Goal: Task Accomplishment & Management: Manage account settings

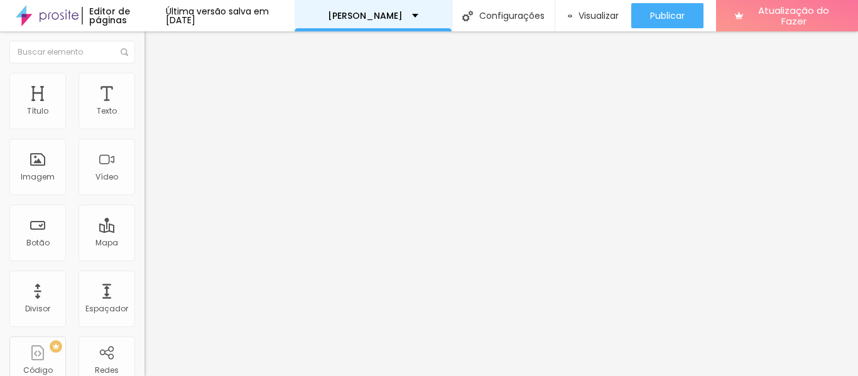
click at [319, 16] on div "Tamiris Tamieris" at bounding box center [373, 15] width 157 height 31
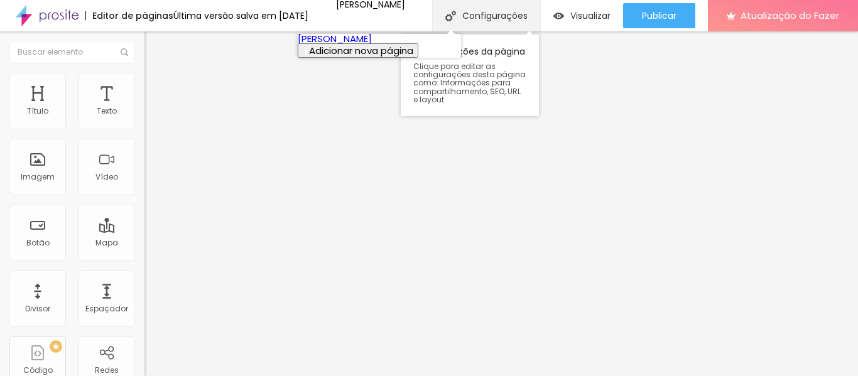
click at [509, 13] on font "Configurações" at bounding box center [494, 15] width 65 height 13
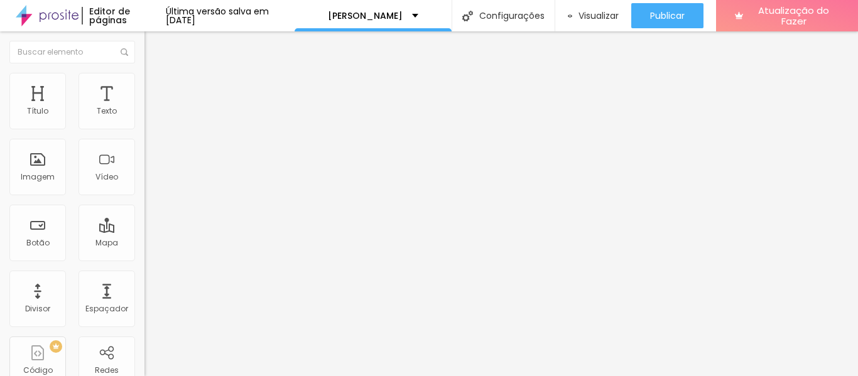
type input "Sobre a Tamieris"
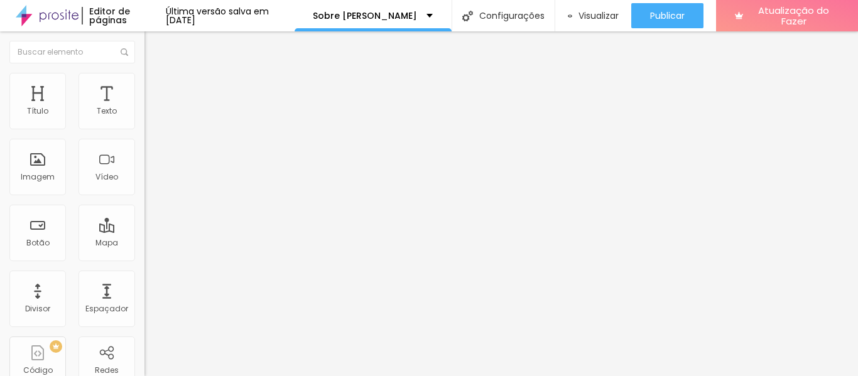
click at [144, 259] on input "https://app.assis.co/tamiris.tamieris" at bounding box center [219, 252] width 151 height 13
paste input "bio.site/"
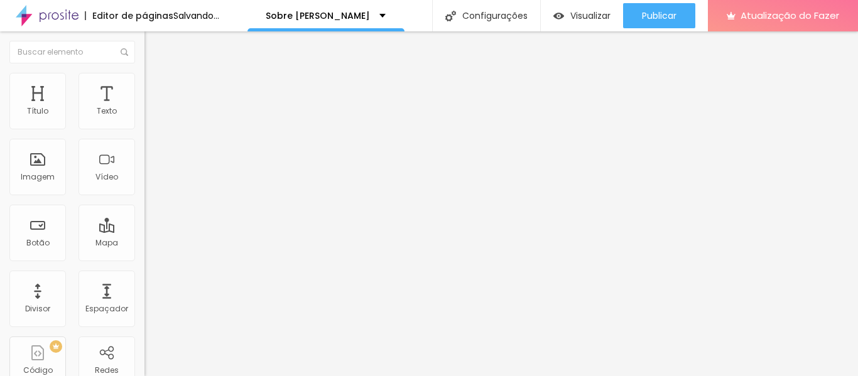
type input "https://bio.site/tamieris"
click at [144, 281] on div "Texto SOLICITAR PROPOSTA Alinhamento Tamanho Normal Pequeno Normal Grande Link …" at bounding box center [216, 189] width 144 height 183
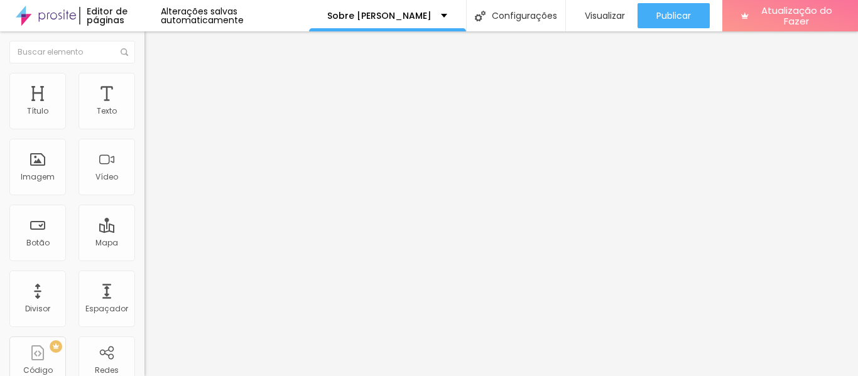
click at [144, 259] on input "https://app.assis.co/tamiris.tamieris" at bounding box center [219, 252] width 151 height 13
paste input "bio.site/"
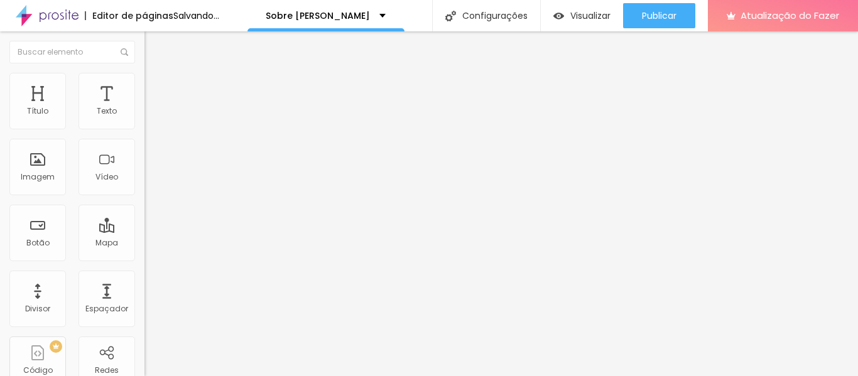
type input "https://bio.site/tamieris"
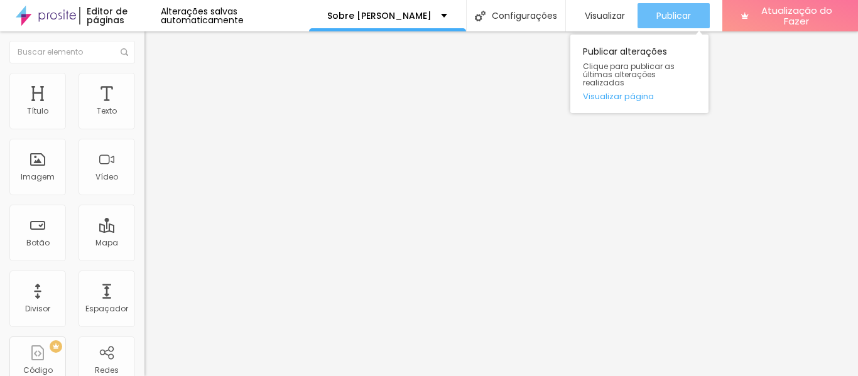
click at [665, 16] on font "Publicar" at bounding box center [673, 15] width 35 height 13
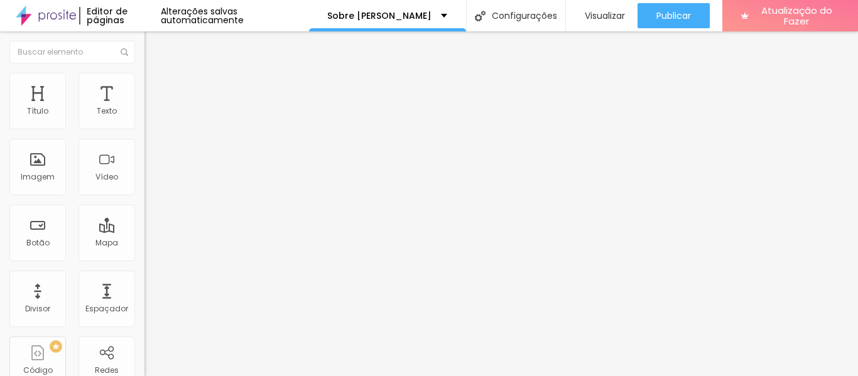
click at [156, 87] on font "Estilo" at bounding box center [165, 81] width 19 height 11
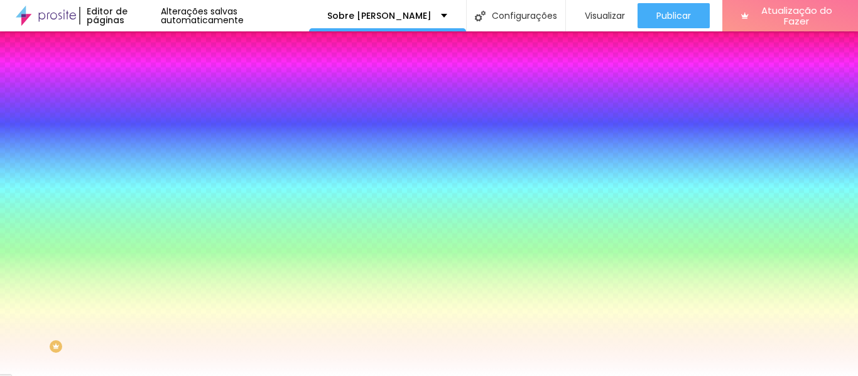
click at [144, 85] on li "Avançado" at bounding box center [216, 91] width 144 height 13
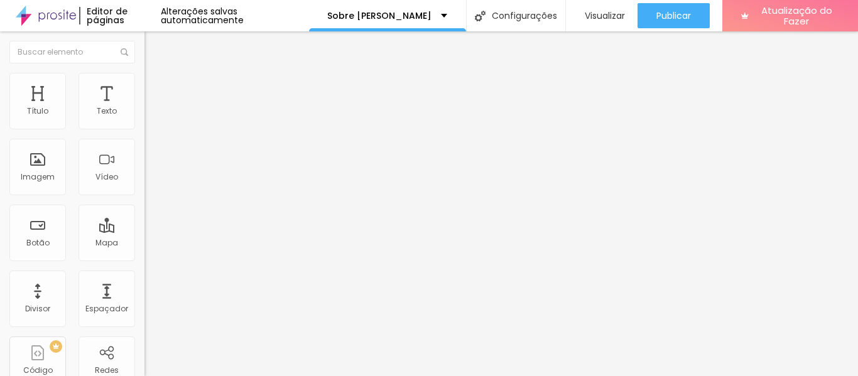
click at [144, 72] on li "Conteúdo" at bounding box center [216, 66] width 144 height 13
click at [163, 132] on font "Conectar" at bounding box center [185, 125] width 45 height 13
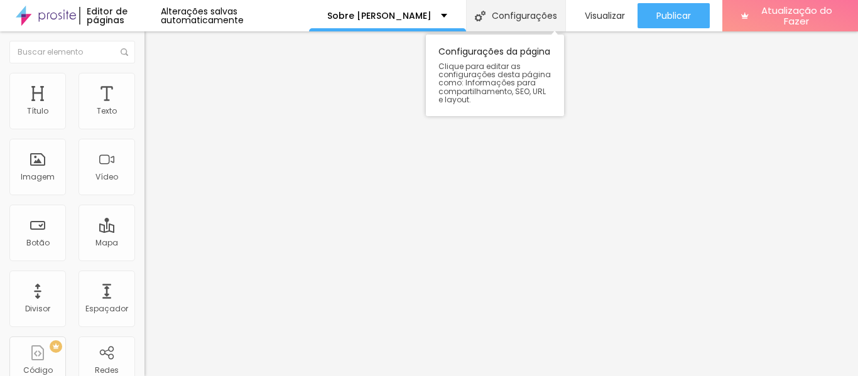
click at [530, 28] on div "Configurações" at bounding box center [515, 15] width 99 height 31
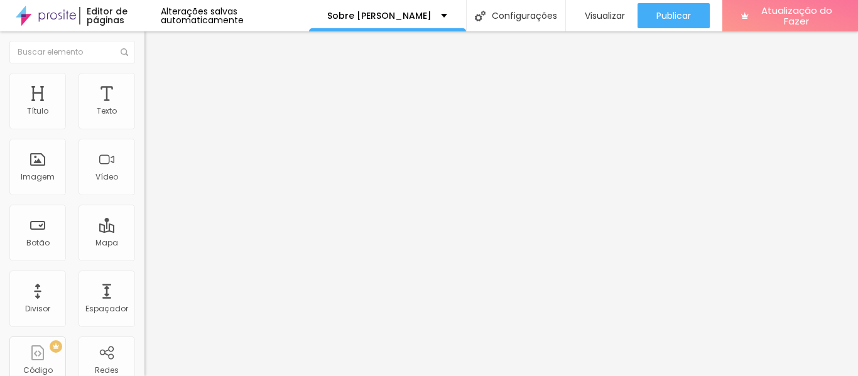
click at [766, 29] on div "Atualização do Fazer" at bounding box center [790, 15] width 98 height 31
click at [144, 128] on span at bounding box center [148, 133] width 9 height 11
type input "https://"
click at [144, 262] on span at bounding box center [148, 267] width 9 height 11
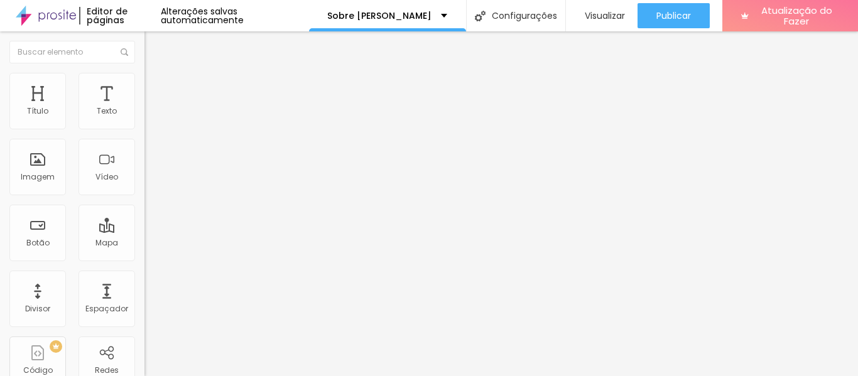
click at [144, 262] on span at bounding box center [148, 267] width 9 height 11
click at [150, 109] on font "+ Adicionar Ícone" at bounding box center [184, 104] width 69 height 11
click at [144, 115] on div "Facebook" at bounding box center [216, 184] width 144 height 173
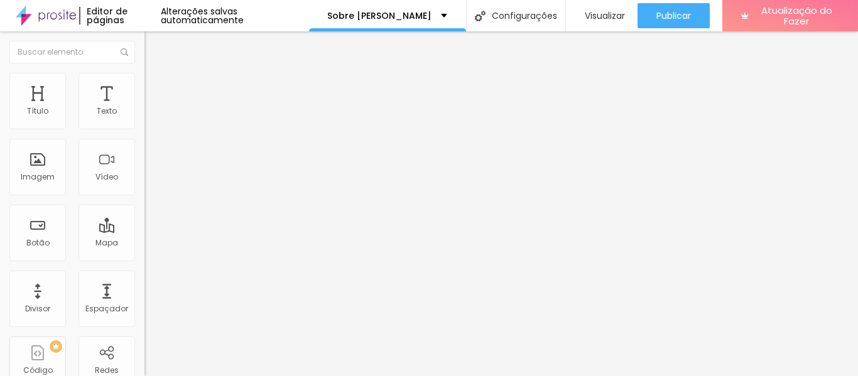
paste input "[URL][DOMAIN_NAME]"
type input "https://[URL][DOMAIN_NAME]"
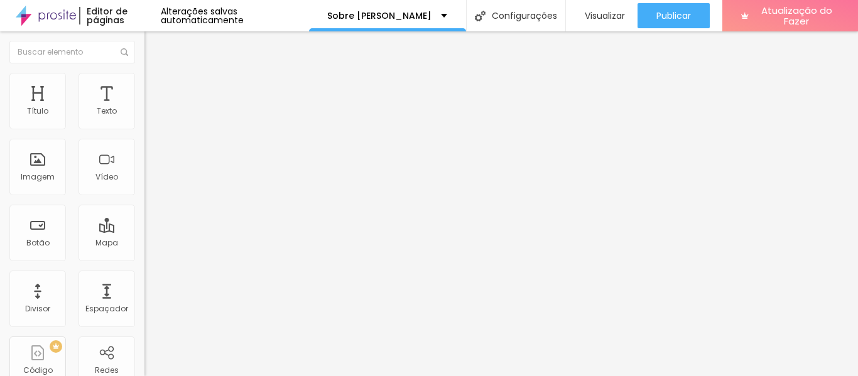
click at [144, 252] on font "Instagram" at bounding box center [164, 257] width 41 height 11
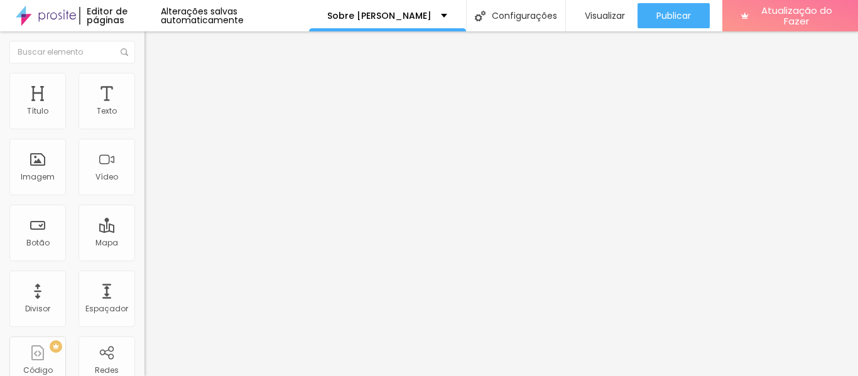
scroll to position [61, 0]
paste input "[URL][DOMAIN_NAME]"
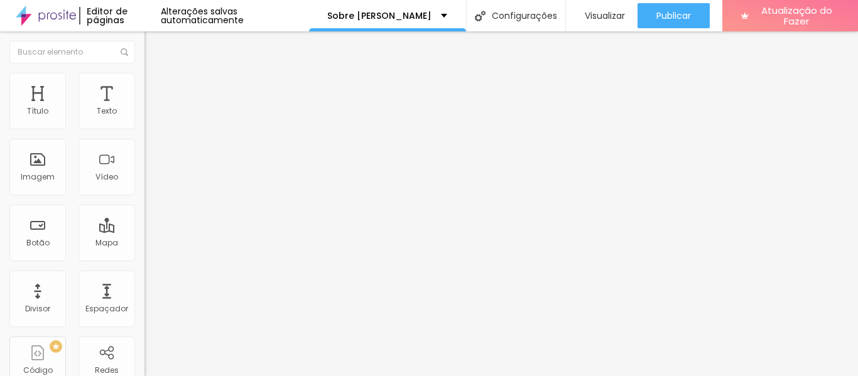
type input "https://[URL][DOMAIN_NAME]"
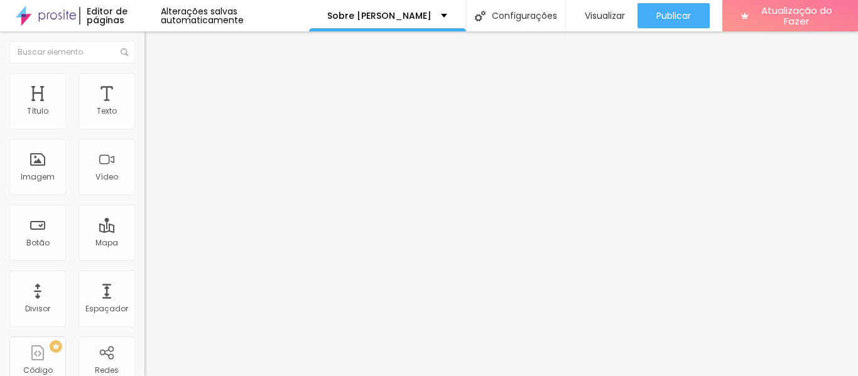
paste input "[URL][DOMAIN_NAME][PHONE_NUMBER]"
type input "https://[URL][DOMAIN_NAME][PHONE_NUMBER]"
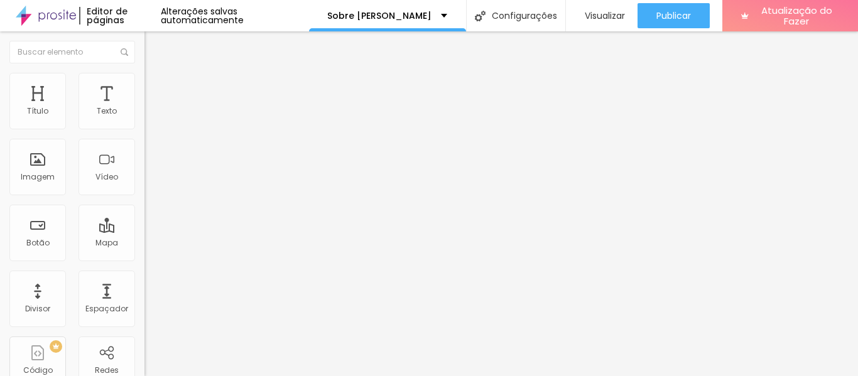
click at [156, 87] on font "Estilo" at bounding box center [165, 81] width 19 height 11
click at [144, 130] on div at bounding box center [216, 124] width 144 height 11
type input "18"
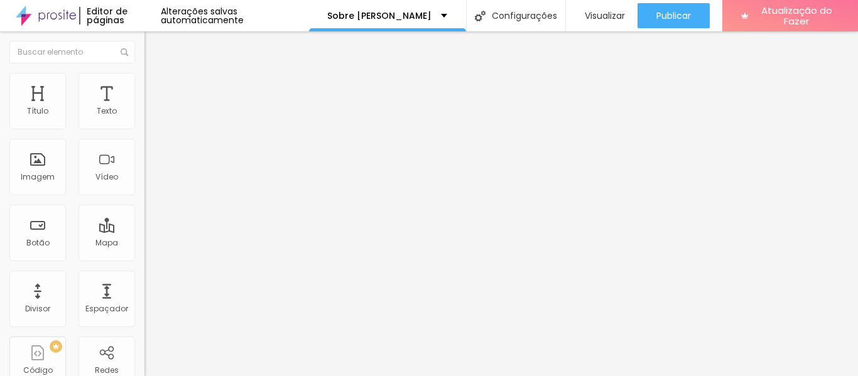
click at [144, 129] on input "range" at bounding box center [184, 124] width 81 height 10
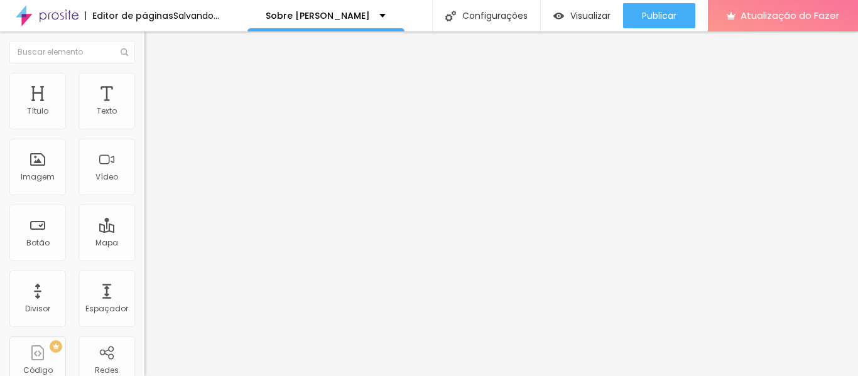
type input "16"
click at [144, 129] on input "range" at bounding box center [184, 124] width 81 height 10
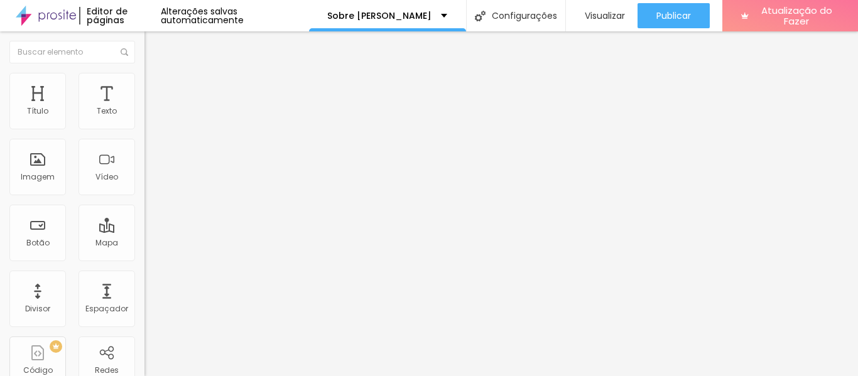
type input "24"
click at [144, 129] on input "range" at bounding box center [184, 124] width 81 height 10
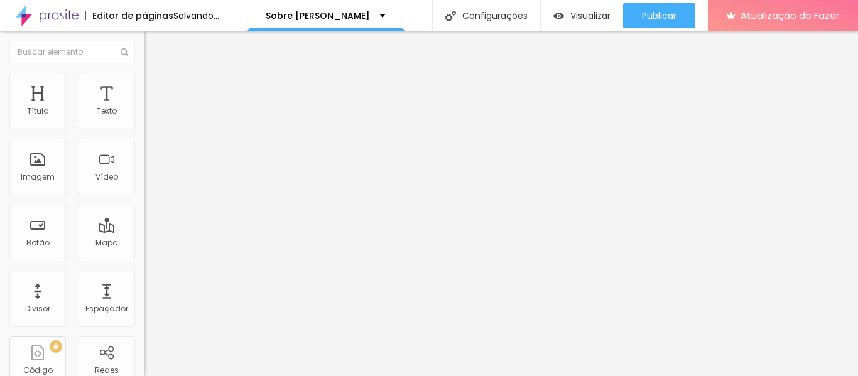
type input "22"
click at [144, 129] on input "range" at bounding box center [184, 124] width 81 height 10
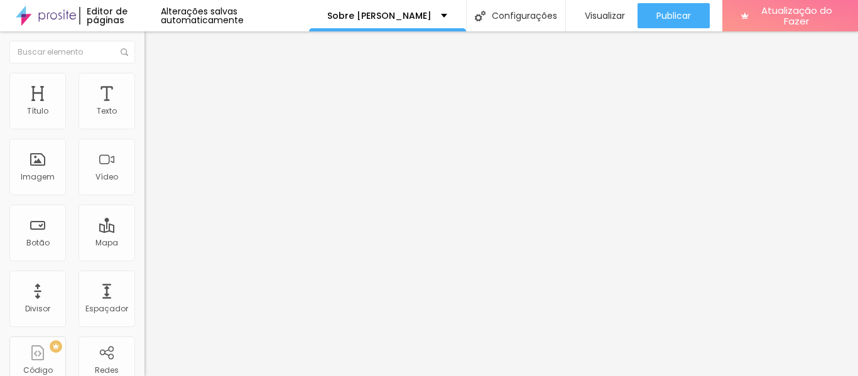
click at [144, 129] on input "range" at bounding box center [184, 124] width 81 height 10
type input "20"
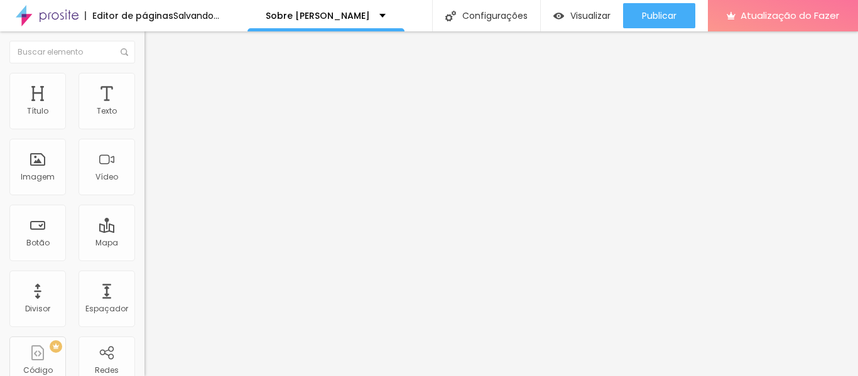
type input "20"
click at [144, 129] on input "range" at bounding box center [184, 124] width 81 height 10
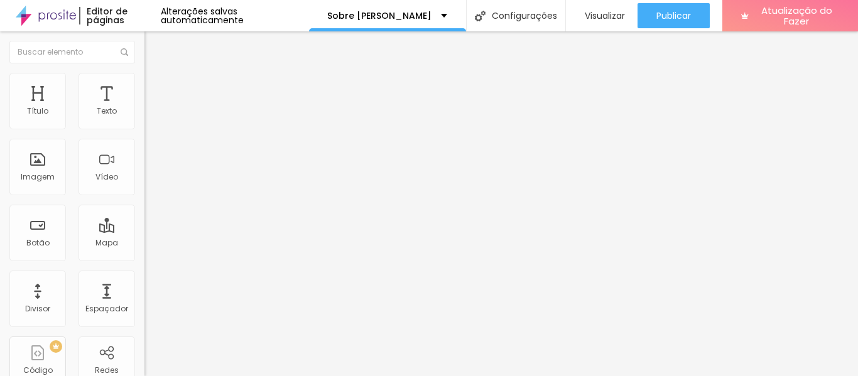
click at [144, 162] on div at bounding box center [216, 156] width 144 height 11
type input "18"
click at [144, 161] on input "range" at bounding box center [184, 156] width 81 height 10
type input "6"
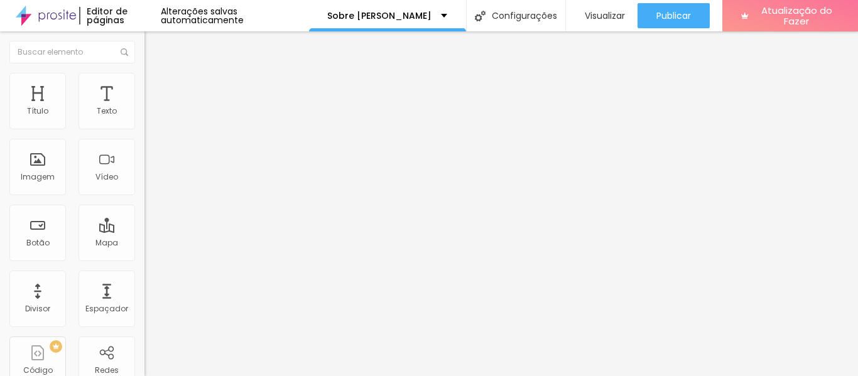
type input "6"
click at [144, 161] on input "range" at bounding box center [184, 156] width 81 height 10
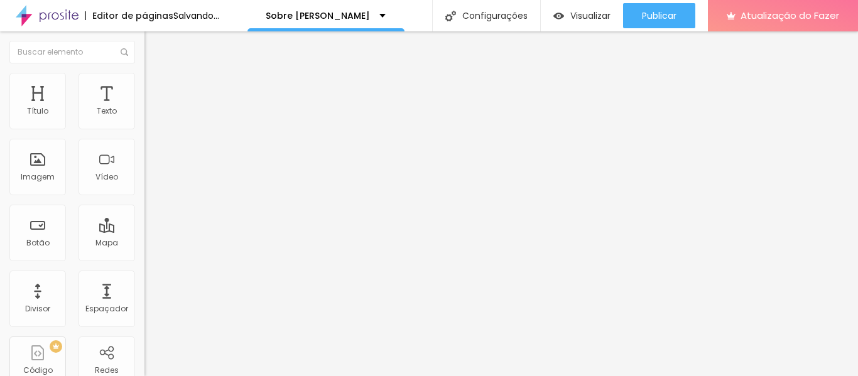
type input "19"
click at [144, 161] on input "range" at bounding box center [184, 156] width 81 height 10
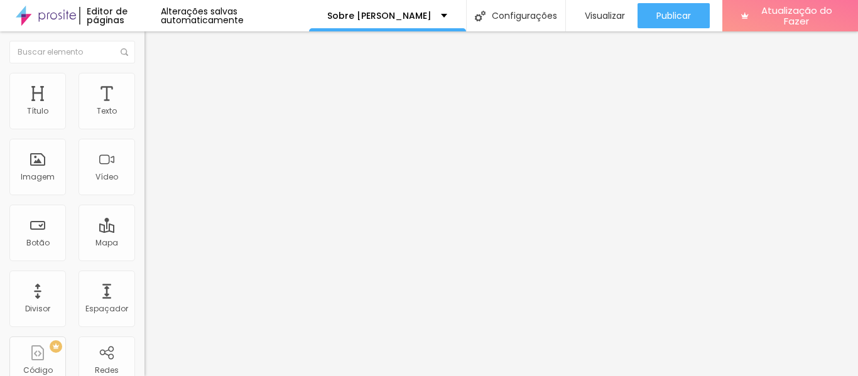
type input "10"
click at [144, 161] on input "range" at bounding box center [184, 156] width 81 height 10
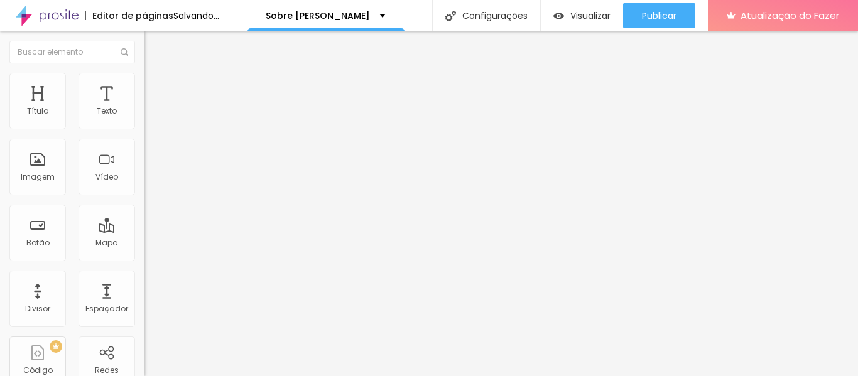
type input "12"
click at [144, 161] on input "range" at bounding box center [184, 156] width 81 height 10
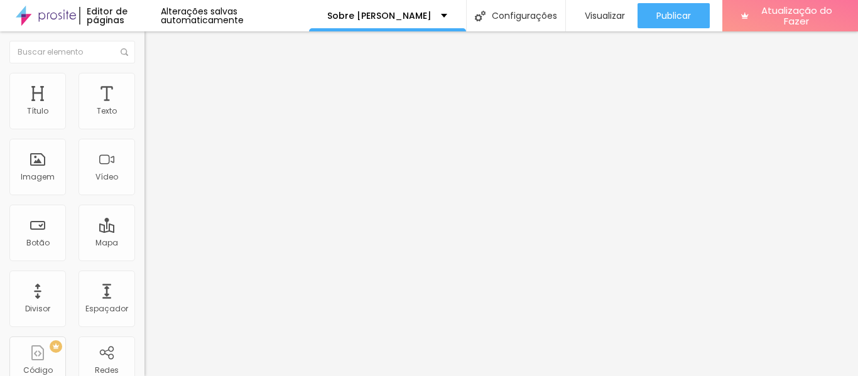
type input "14"
click at [144, 161] on input "range" at bounding box center [184, 156] width 81 height 10
click at [144, 162] on div at bounding box center [216, 156] width 144 height 11
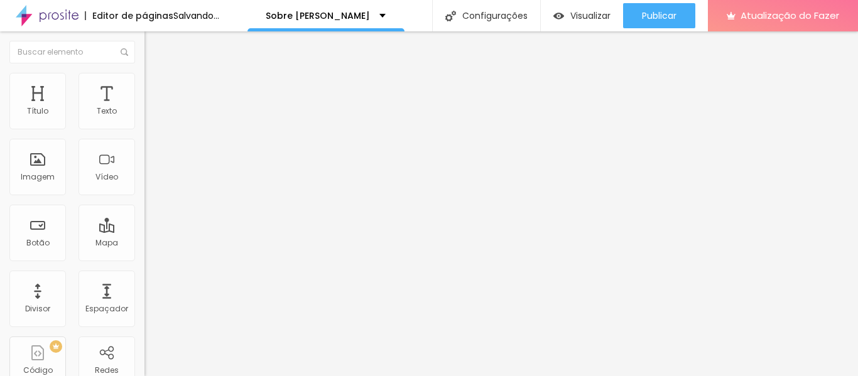
click at [144, 162] on div at bounding box center [216, 156] width 144 height 11
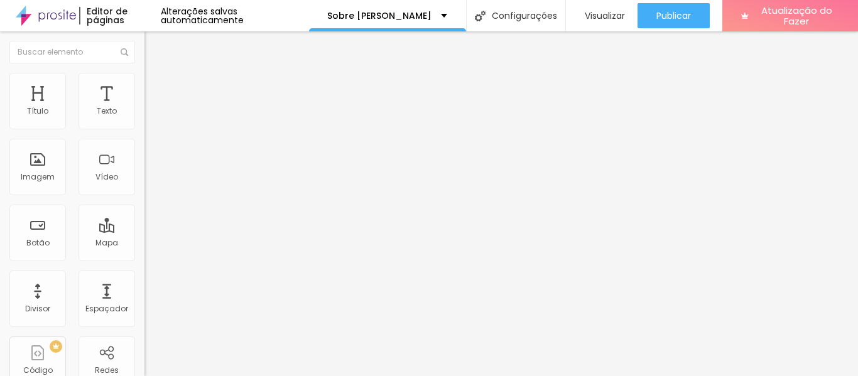
type input "18"
click at [144, 161] on input "range" at bounding box center [184, 156] width 81 height 10
type input "19"
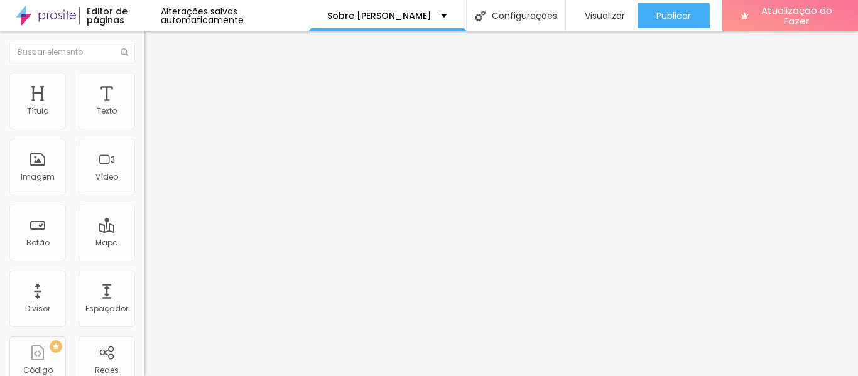
click at [144, 161] on input "range" at bounding box center [184, 156] width 81 height 10
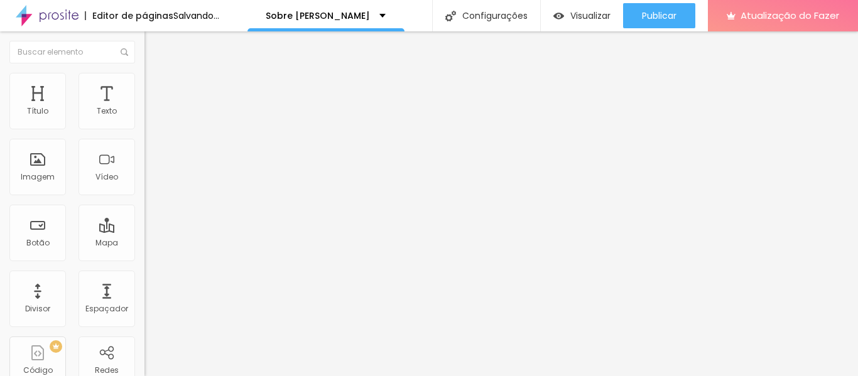
type input "21"
click at [144, 161] on input "range" at bounding box center [184, 156] width 81 height 10
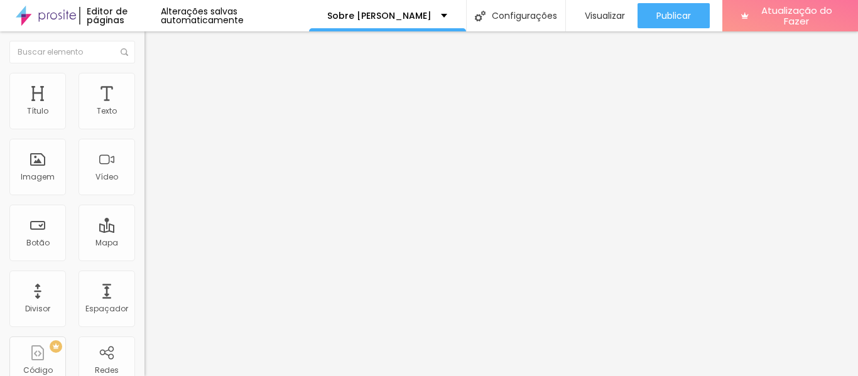
click at [144, 161] on input "range" at bounding box center [184, 156] width 81 height 10
type input "20"
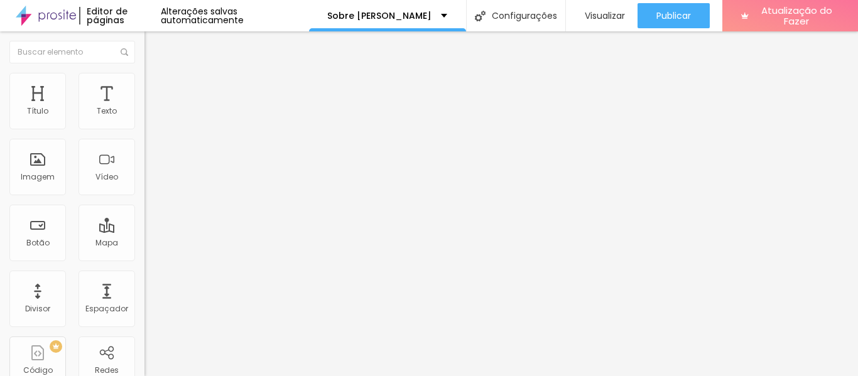
type input "19"
drag, startPoint x: 103, startPoint y: 170, endPoint x: 96, endPoint y: 170, distance: 6.9
type input "19"
click at [144, 161] on input "range" at bounding box center [184, 156] width 81 height 10
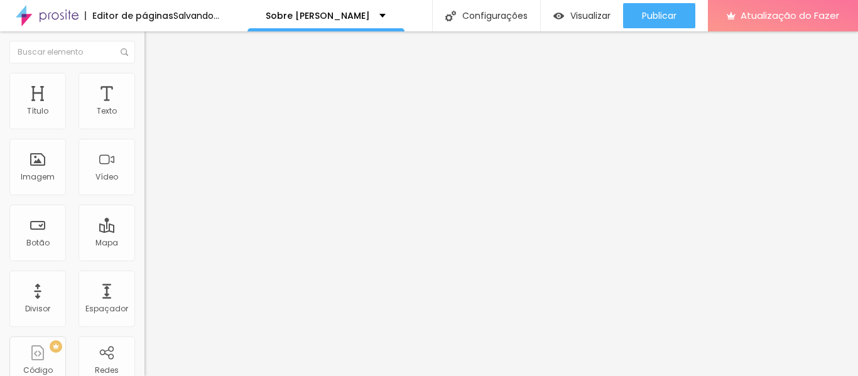
type input "20"
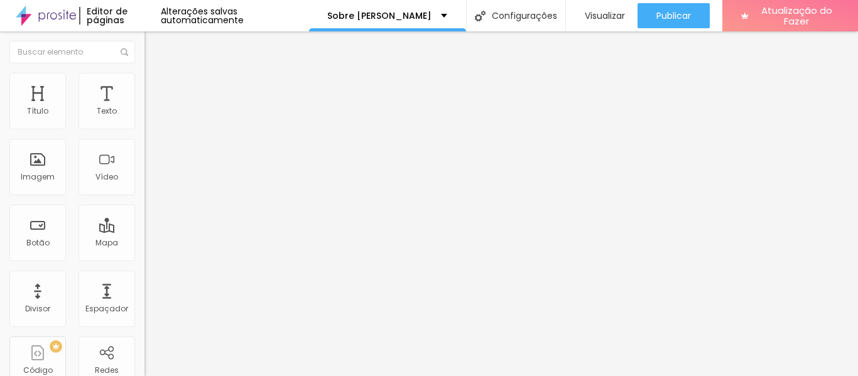
type input "20"
click at [144, 161] on input "range" at bounding box center [184, 156] width 81 height 10
click at [144, 194] on div at bounding box center [216, 188] width 144 height 11
type input "24"
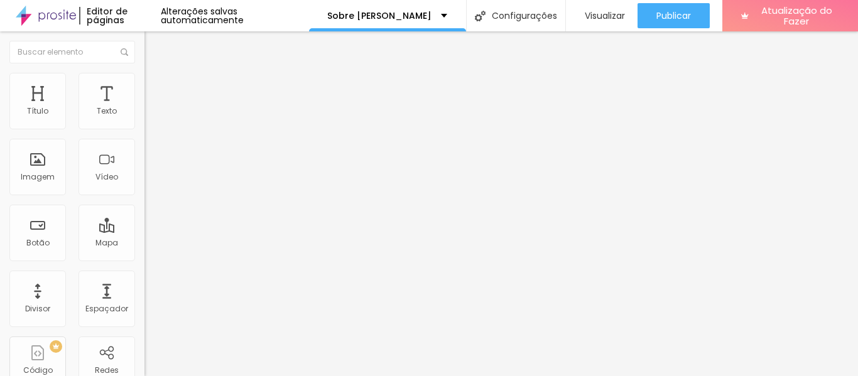
click at [144, 193] on input "range" at bounding box center [184, 188] width 81 height 10
type input "6"
click at [144, 193] on input "range" at bounding box center [184, 188] width 81 height 10
click at [144, 194] on div at bounding box center [216, 188] width 144 height 11
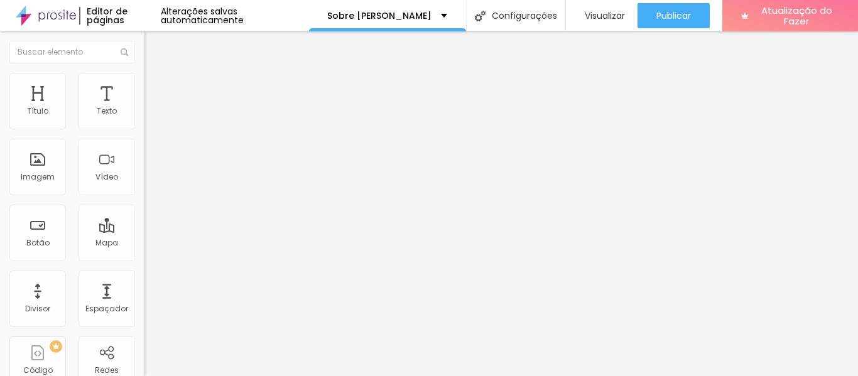
click at [144, 194] on div at bounding box center [216, 188] width 144 height 11
type input "22"
click at [144, 193] on input "range" at bounding box center [184, 188] width 81 height 10
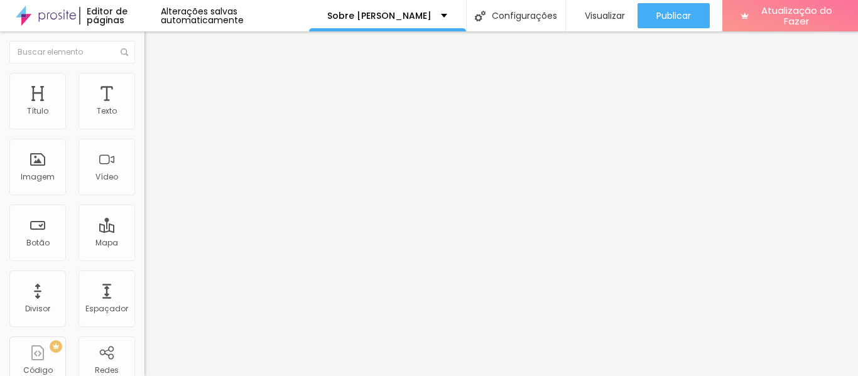
click at [144, 193] on input "range" at bounding box center [184, 188] width 81 height 10
drag, startPoint x: 97, startPoint y: 209, endPoint x: 89, endPoint y: 202, distance: 9.8
click at [144, 194] on div at bounding box center [216, 188] width 144 height 11
type input "20"
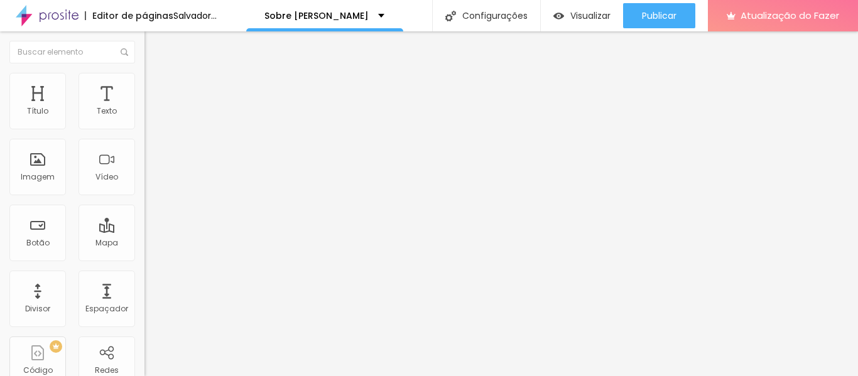
type input "20"
click at [144, 193] on input "range" at bounding box center [184, 188] width 81 height 10
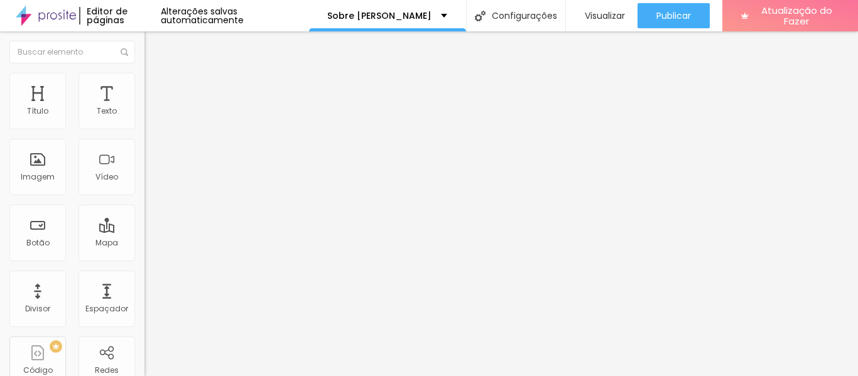
click at [144, 229] on div "Borda Voltar ao padrão" at bounding box center [216, 211] width 144 height 35
click at [150, 226] on icon "button" at bounding box center [154, 222] width 8 height 8
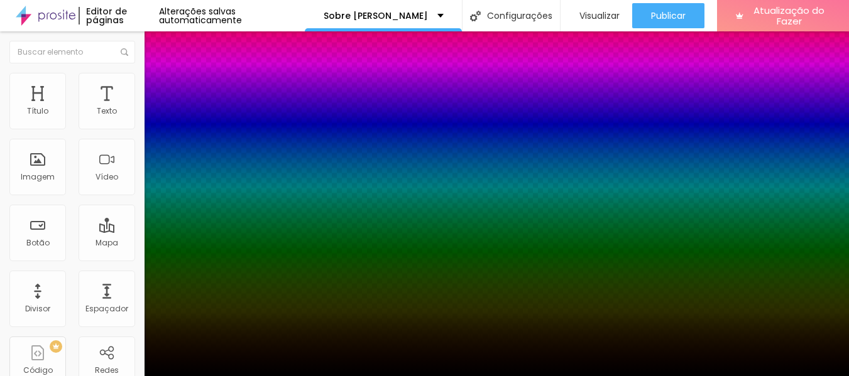
click at [40, 376] on div at bounding box center [424, 376] width 849 height 0
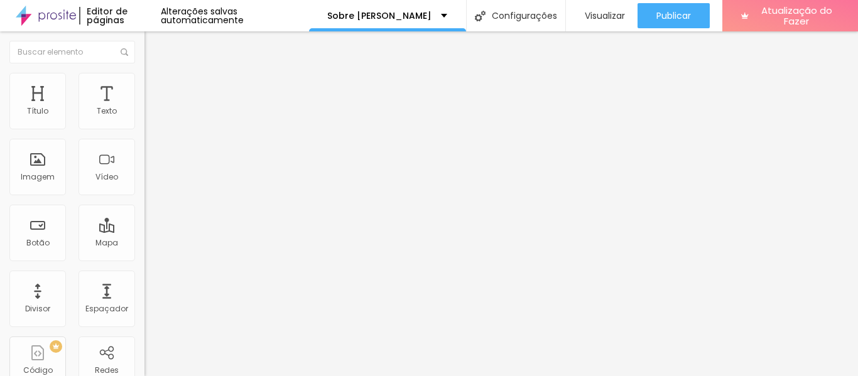
click at [144, 259] on button "Voltar ao padrão" at bounding box center [186, 251] width 85 height 14
click at [150, 266] on icon "button" at bounding box center [154, 264] width 8 height 8
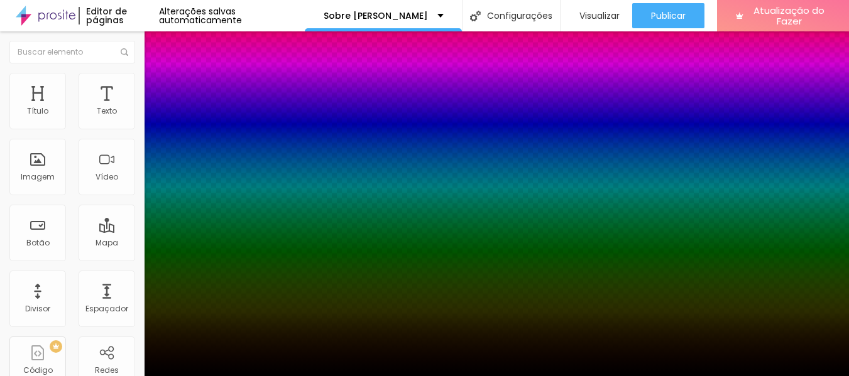
click at [36, 376] on div at bounding box center [424, 376] width 849 height 0
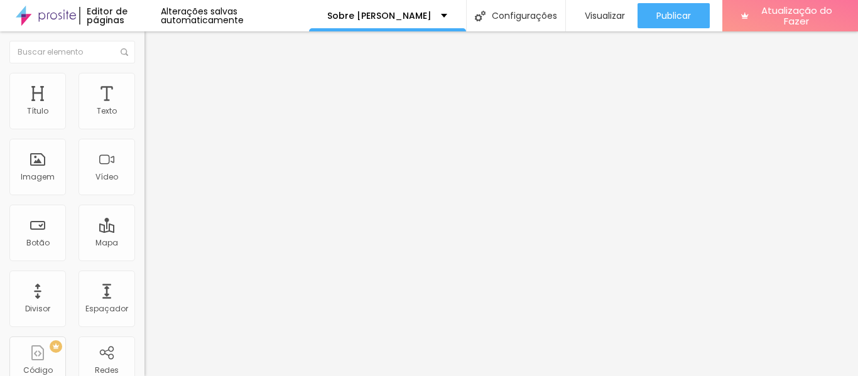
click at [156, 90] on font "Avançado" at bounding box center [176, 94] width 41 height 11
click at [144, 244] on div at bounding box center [216, 249] width 144 height 11
type input "2"
type input "0"
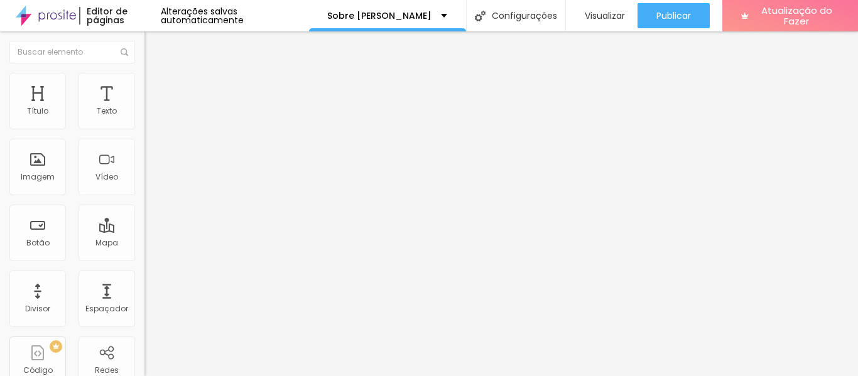
type input "0"
drag, startPoint x: 33, startPoint y: 124, endPoint x: 21, endPoint y: 124, distance: 11.9
type input "0"
click at [144, 244] on input "range" at bounding box center [184, 249] width 81 height 10
type input "6"
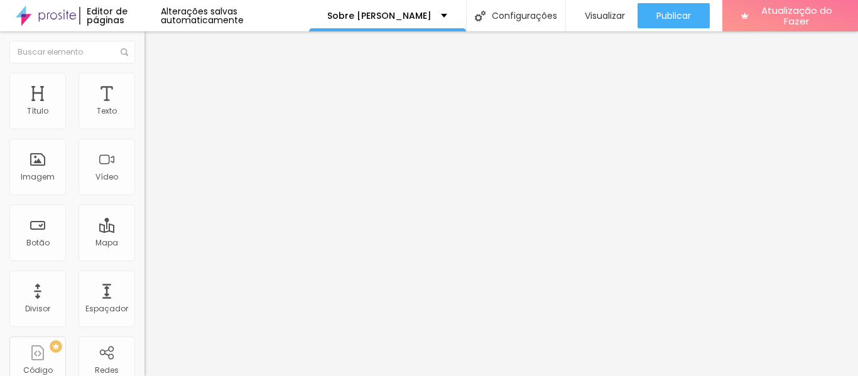
type input "6"
type input "3"
type input "2"
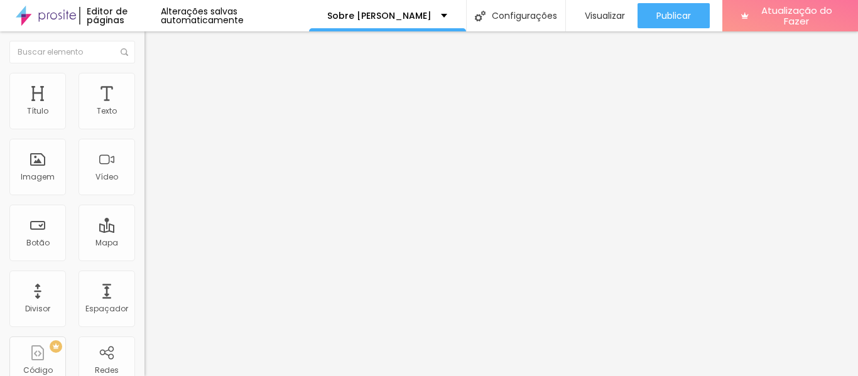
type input "1"
type input "0"
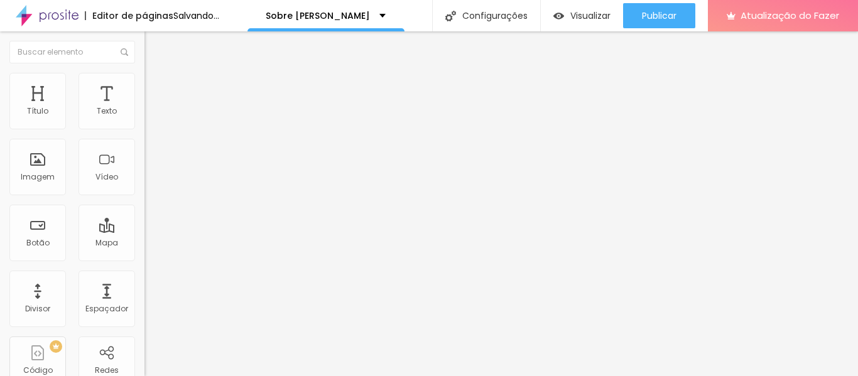
drag, startPoint x: 36, startPoint y: 150, endPoint x: 18, endPoint y: 151, distance: 18.2
type input "0"
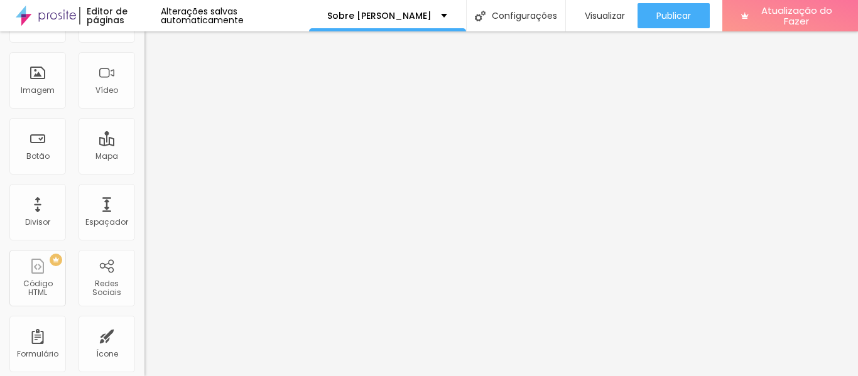
scroll to position [98, 0]
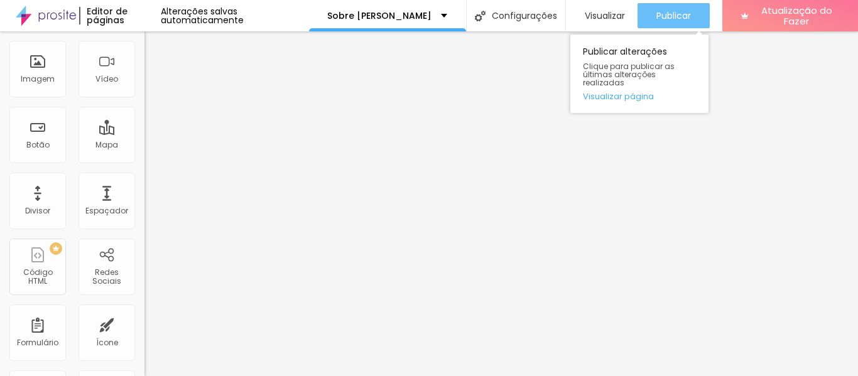
click at [653, 22] on button "Publicar" at bounding box center [674, 15] width 72 height 25
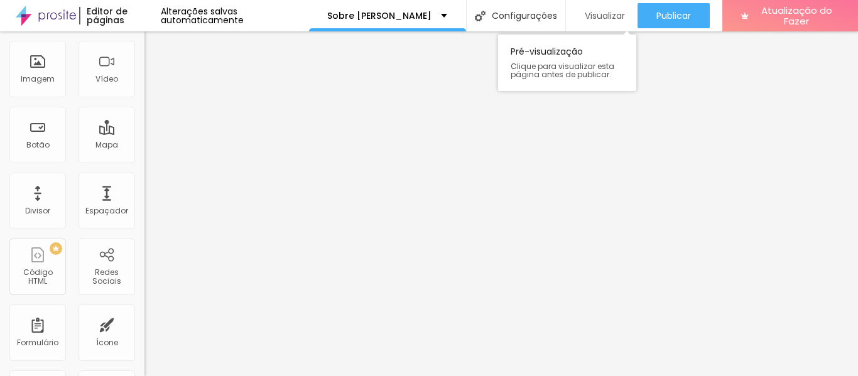
click at [584, 24] on div "Visualizar" at bounding box center [602, 15] width 46 height 25
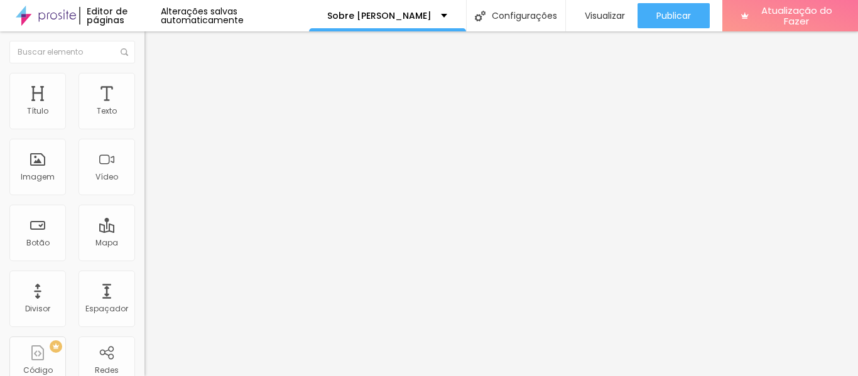
click at [144, 67] on li "Conteúdo" at bounding box center [216, 66] width 144 height 13
click at [144, 252] on font "Instagram" at bounding box center [164, 257] width 41 height 11
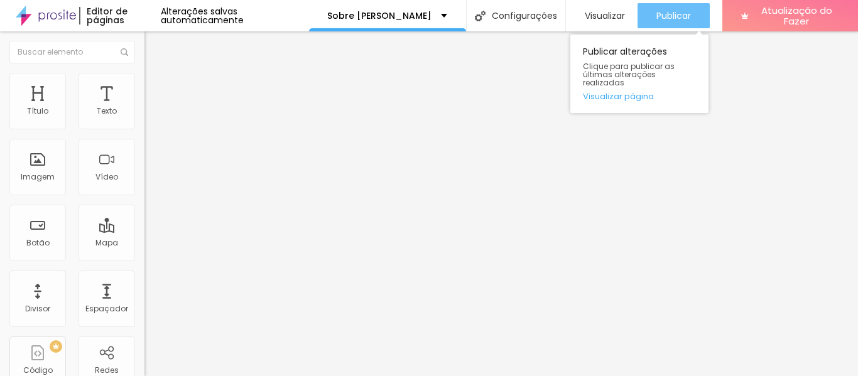
type input "[URL][DOMAIN_NAME]"
click at [676, 15] on font "Publicar" at bounding box center [673, 15] width 35 height 13
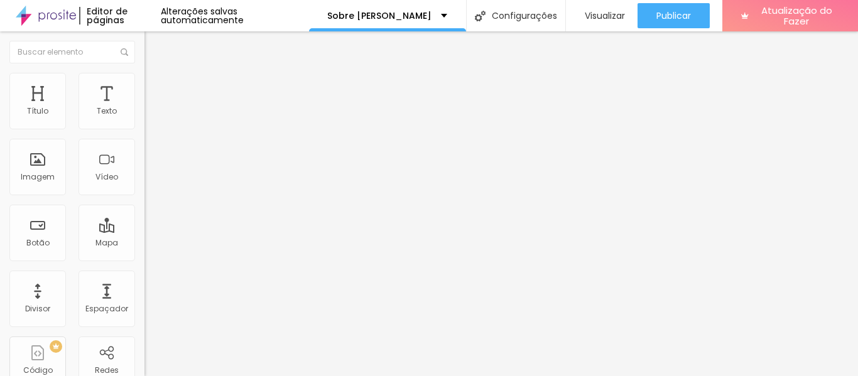
click at [144, 129] on div "Instagram" at bounding box center [216, 179] width 144 height 163
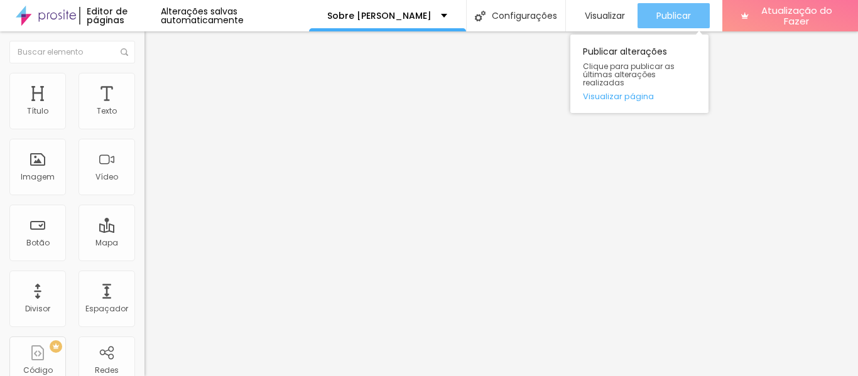
type input "[URL][DOMAIN_NAME]"
click at [668, 16] on font "Publicar" at bounding box center [673, 15] width 35 height 13
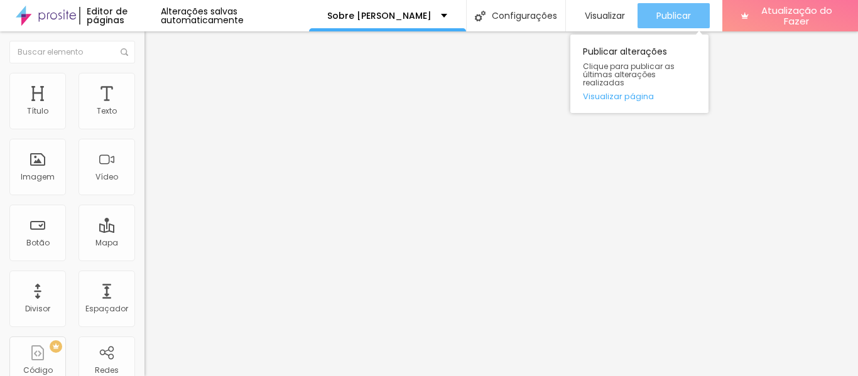
type input "[URL][DOMAIN_NAME][PHONE_NUMBER]"
click at [657, 4] on div "Publicar" at bounding box center [673, 15] width 35 height 25
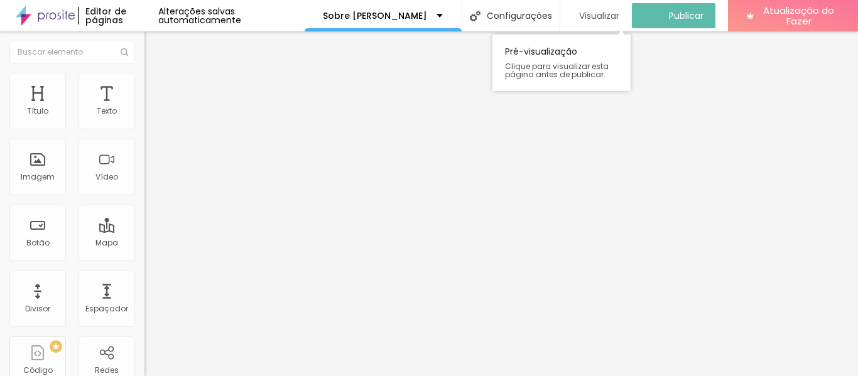
click at [606, 11] on font "Visualizar" at bounding box center [599, 15] width 40 height 13
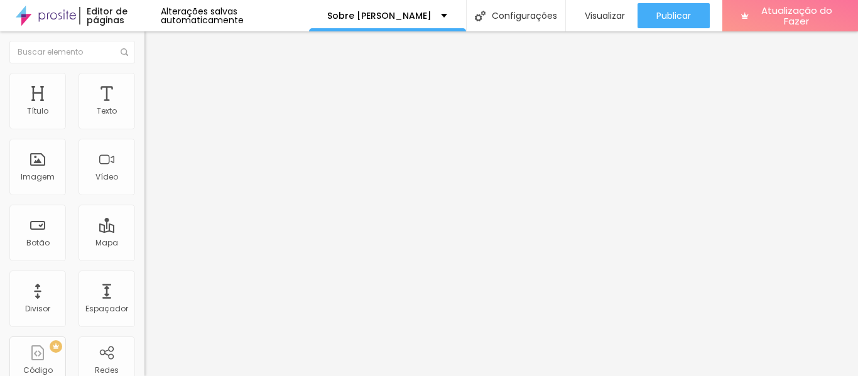
click at [144, 35] on button "Editar nulo" at bounding box center [216, 45] width 144 height 29
click at [23, 18] on img at bounding box center [46, 15] width 60 height 31
